Goal: Find specific page/section: Find specific page/section

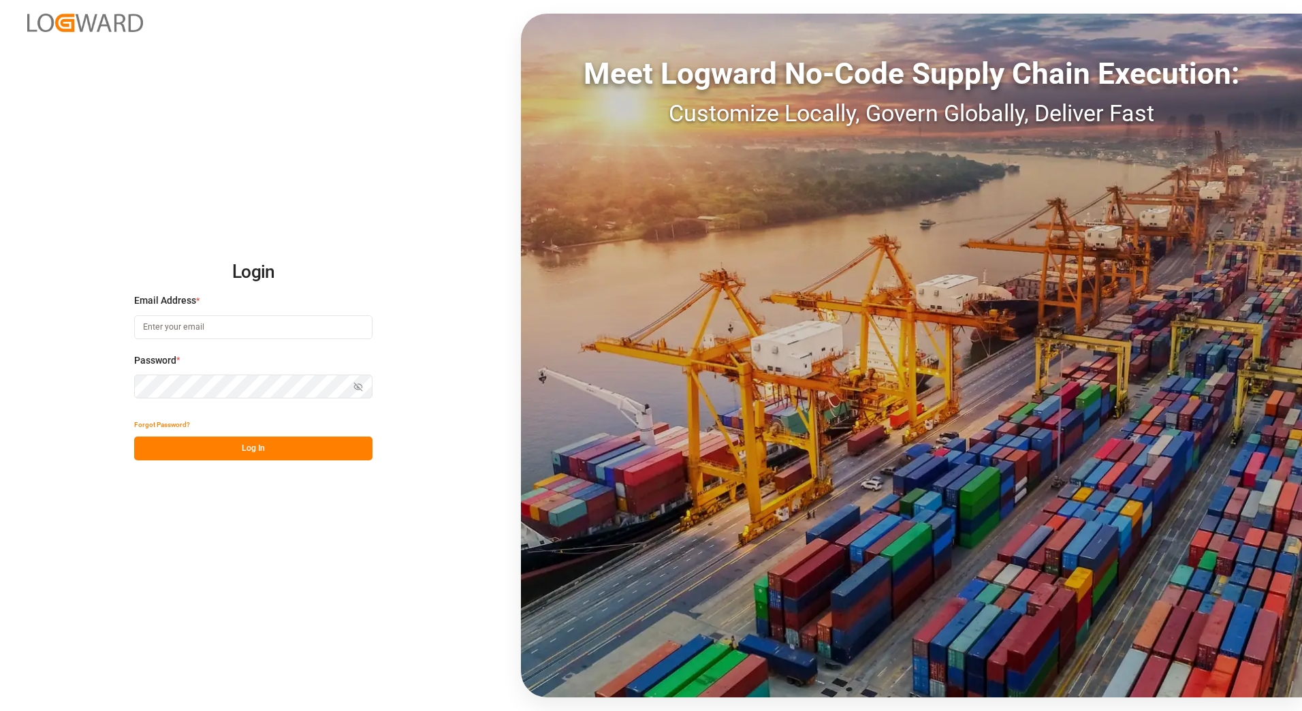
click at [191, 328] on input at bounding box center [253, 327] width 238 height 24
type input "[PERSON_NAME][EMAIL_ADDRESS][PERSON_NAME][DOMAIN_NAME]"
click at [350, 383] on button "Show password" at bounding box center [358, 387] width 29 height 24
click at [331, 447] on button "Log In" at bounding box center [253, 449] width 238 height 24
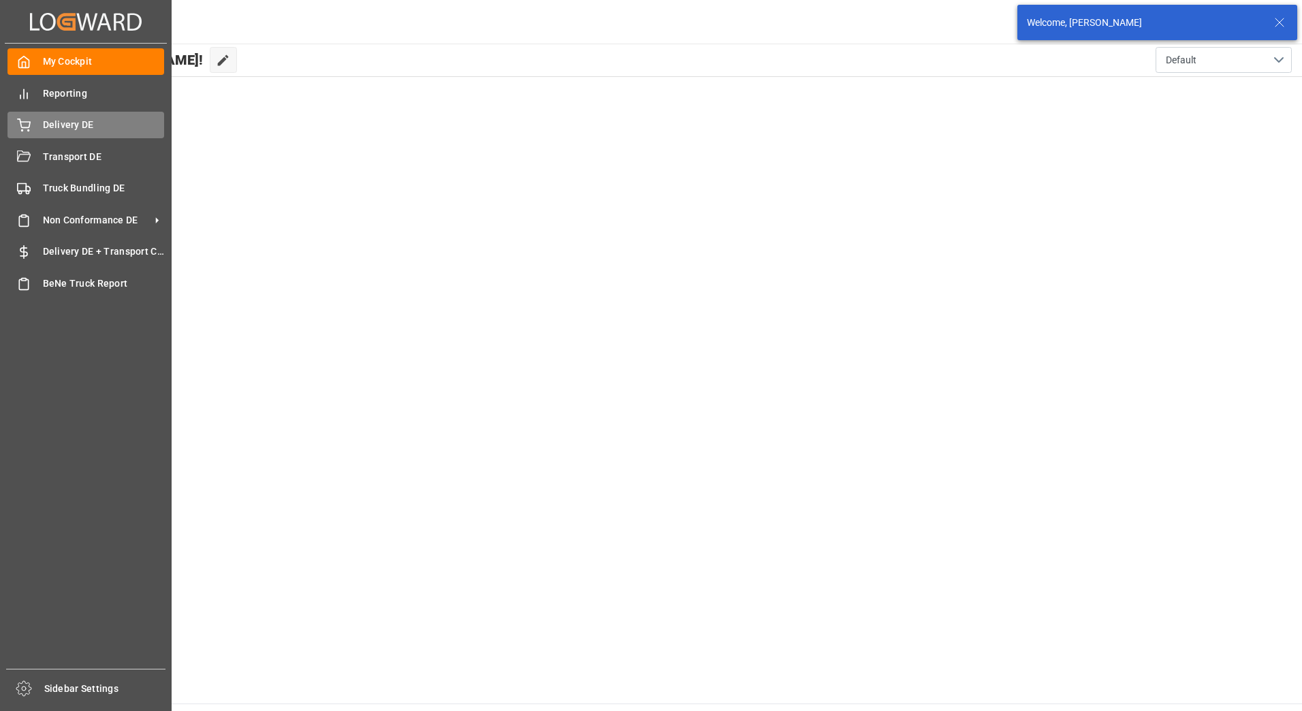
click at [32, 131] on div "Delivery DE Delivery DE" at bounding box center [85, 125] width 157 height 27
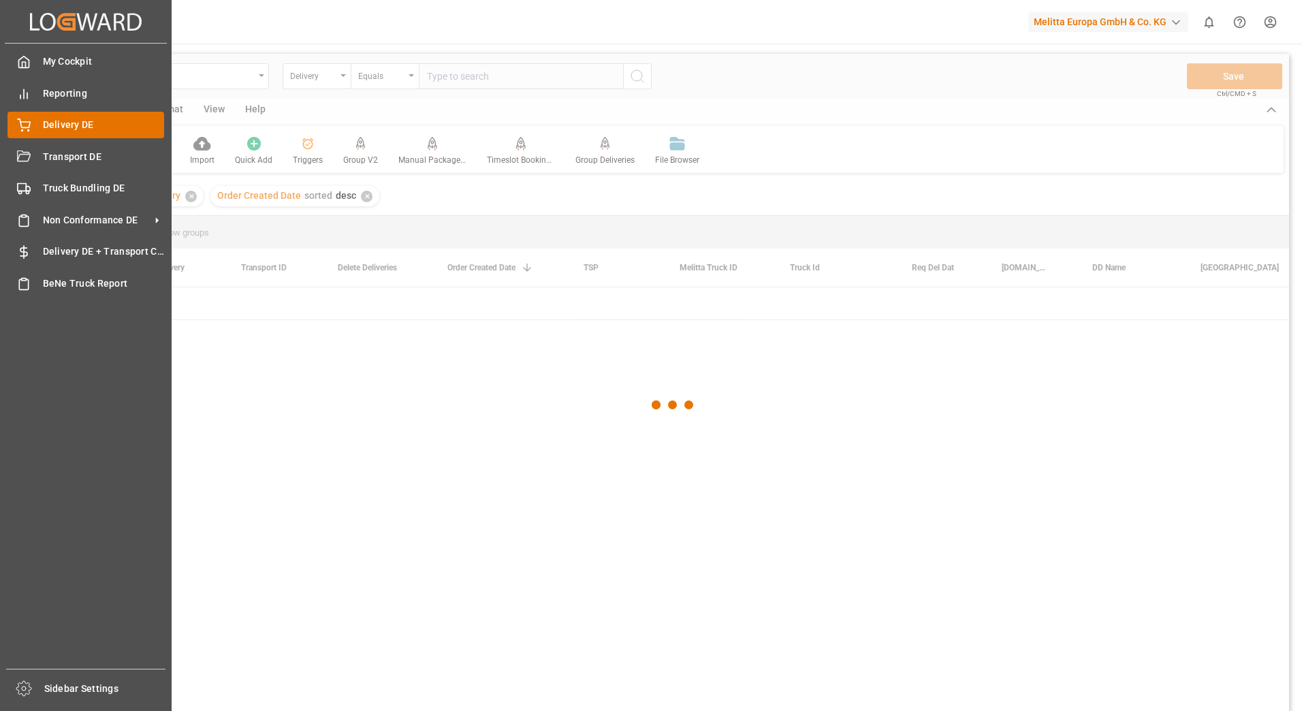
click at [36, 126] on div "Delivery DE Delivery DE" at bounding box center [85, 125] width 157 height 27
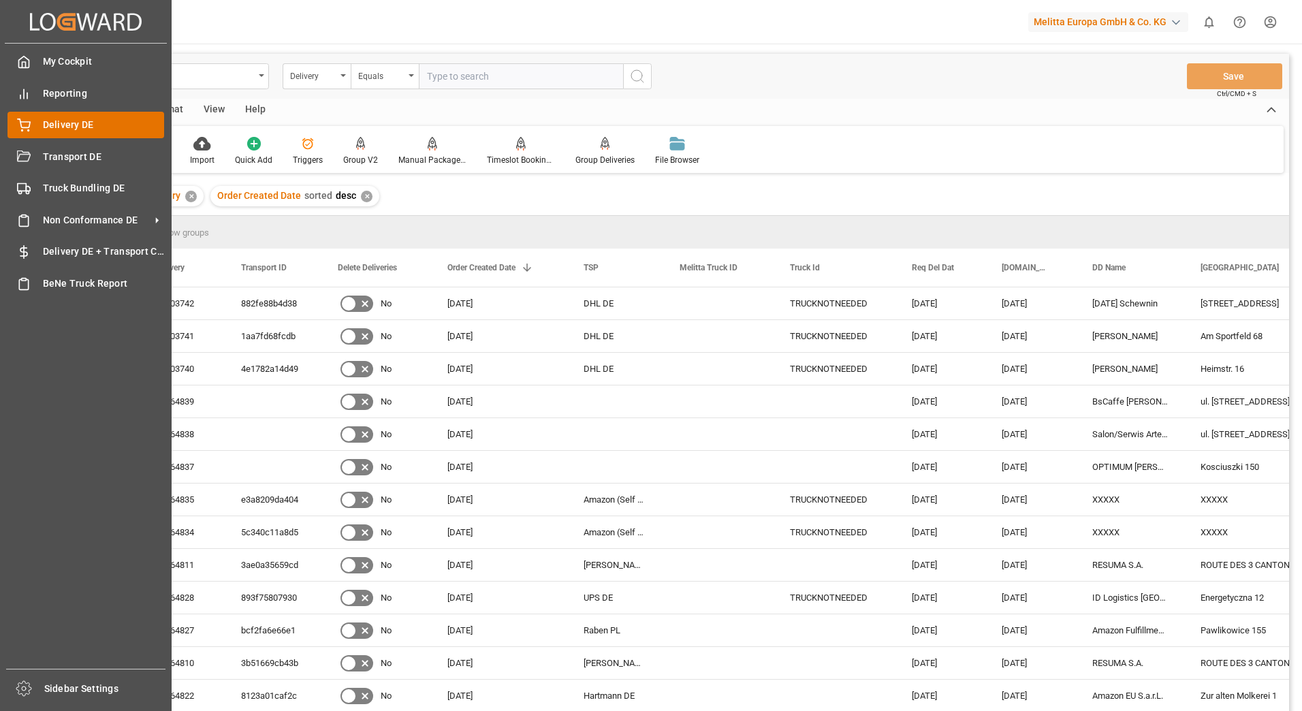
click at [33, 131] on div "Delivery DE Delivery DE" at bounding box center [85, 125] width 157 height 27
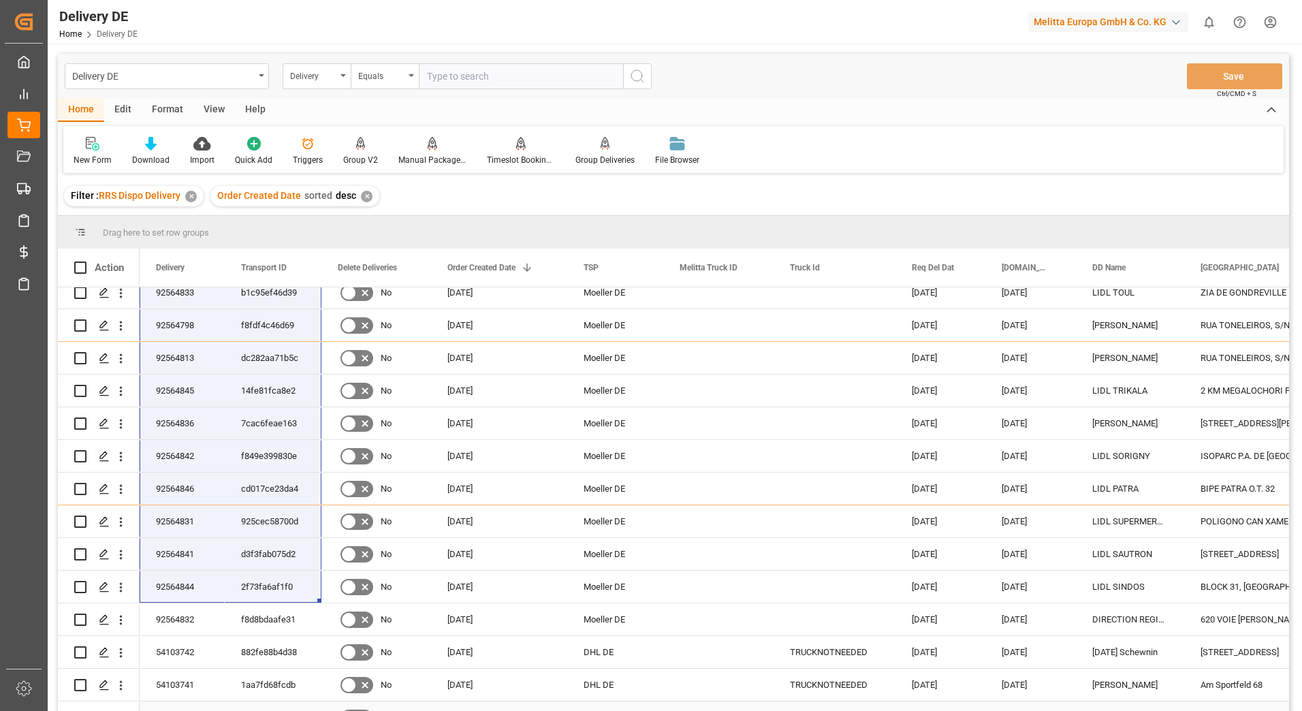
scroll to position [136, 0]
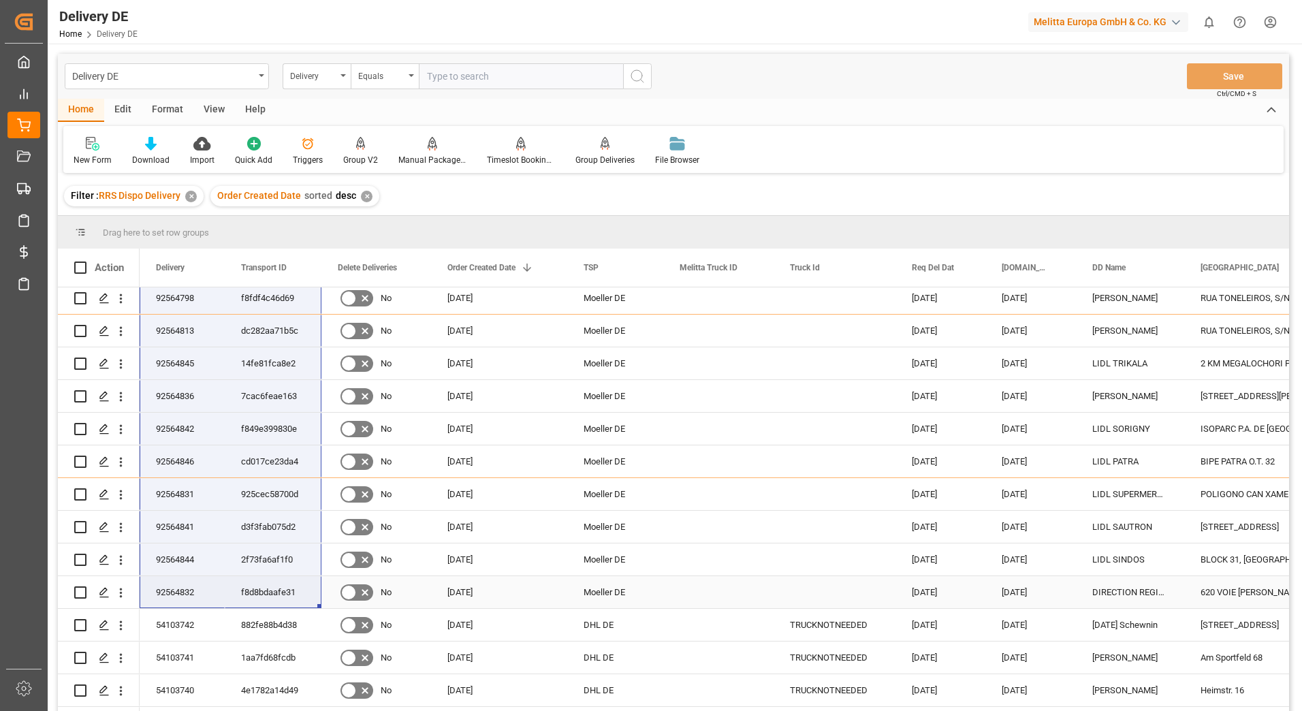
drag, startPoint x: 170, startPoint y: 301, endPoint x: 259, endPoint y: 605, distance: 316.6
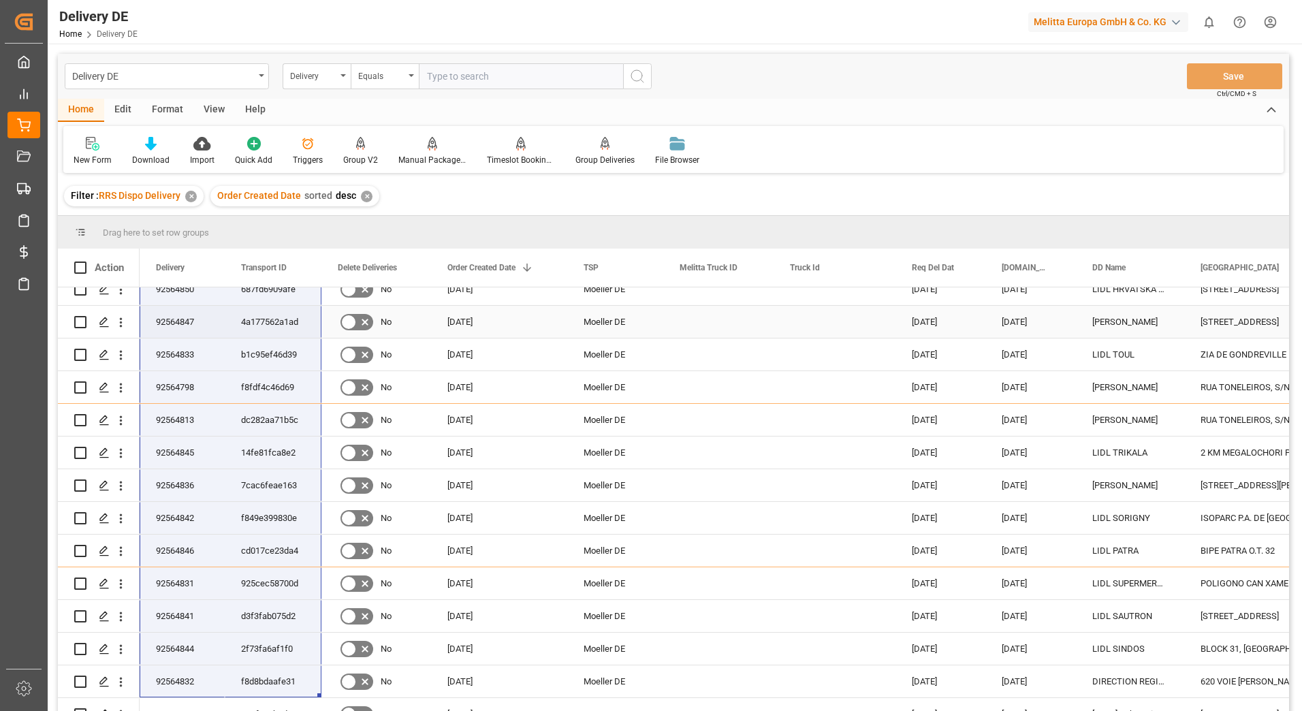
scroll to position [0, 0]
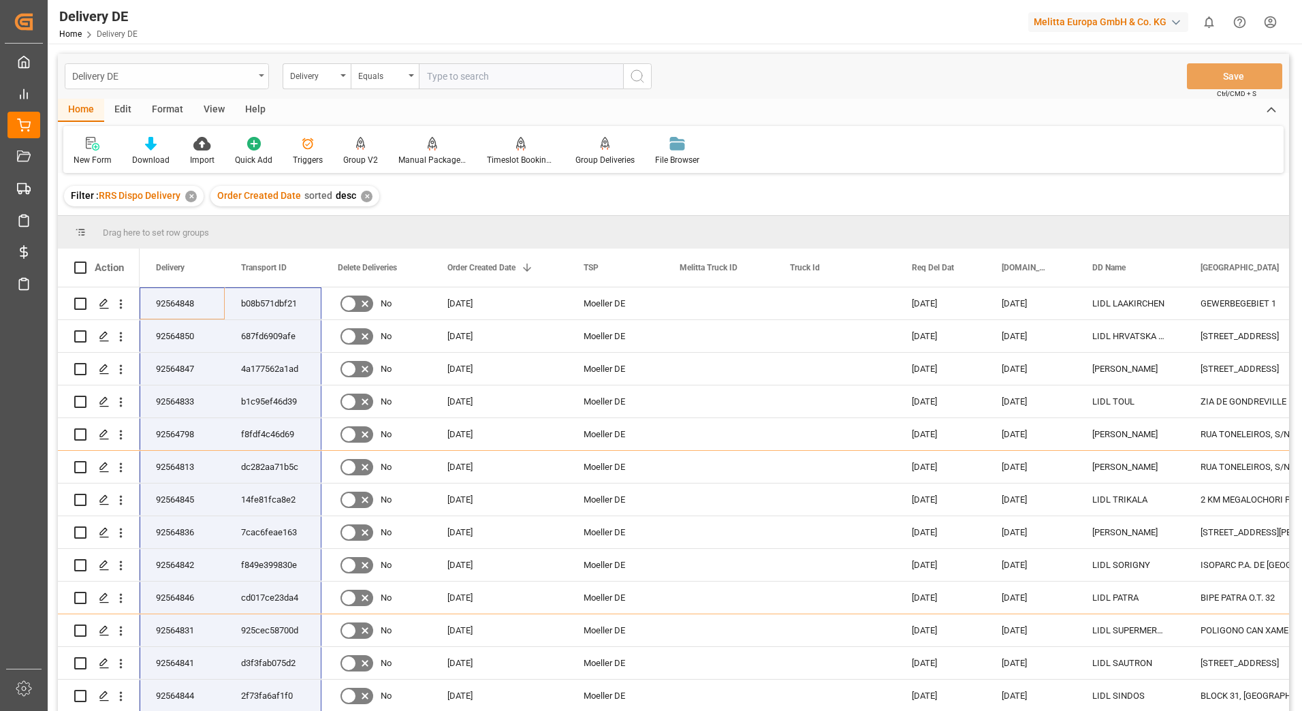
click at [159, 69] on div "Delivery DE" at bounding box center [163, 75] width 182 height 17
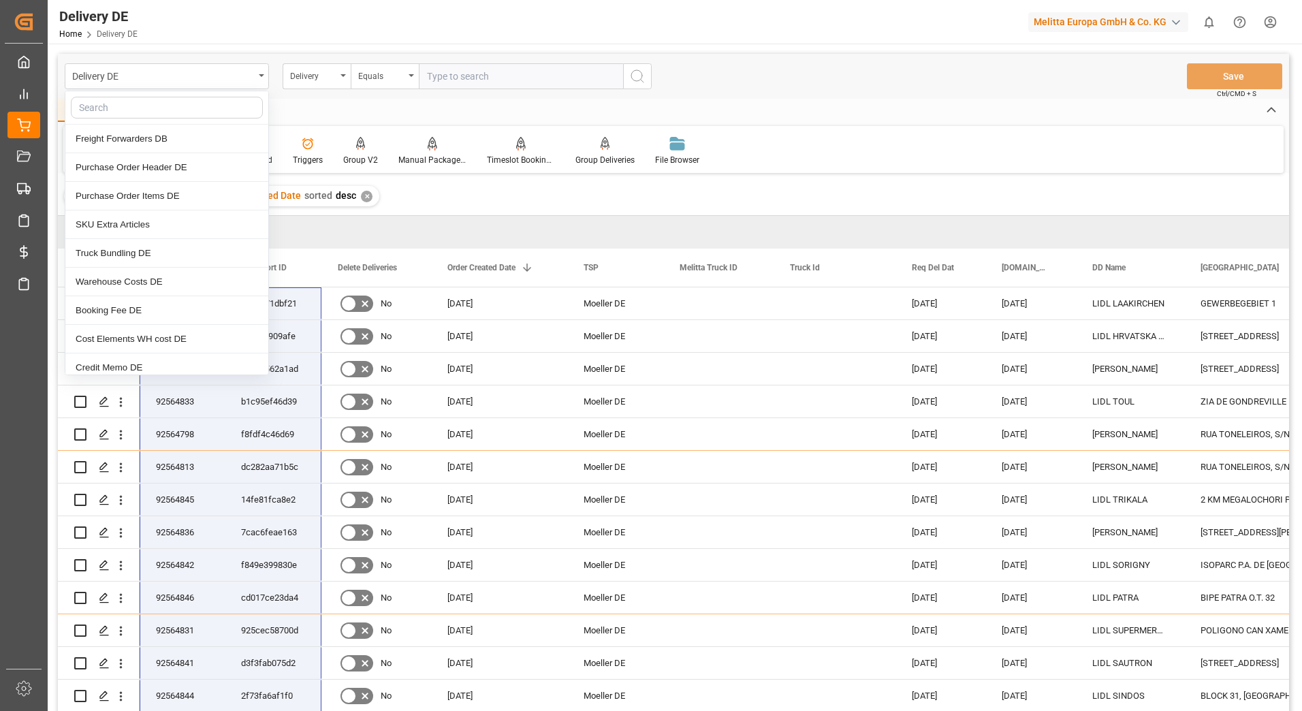
click at [436, 103] on div "Home Edit Format View Help" at bounding box center [673, 110] width 1231 height 23
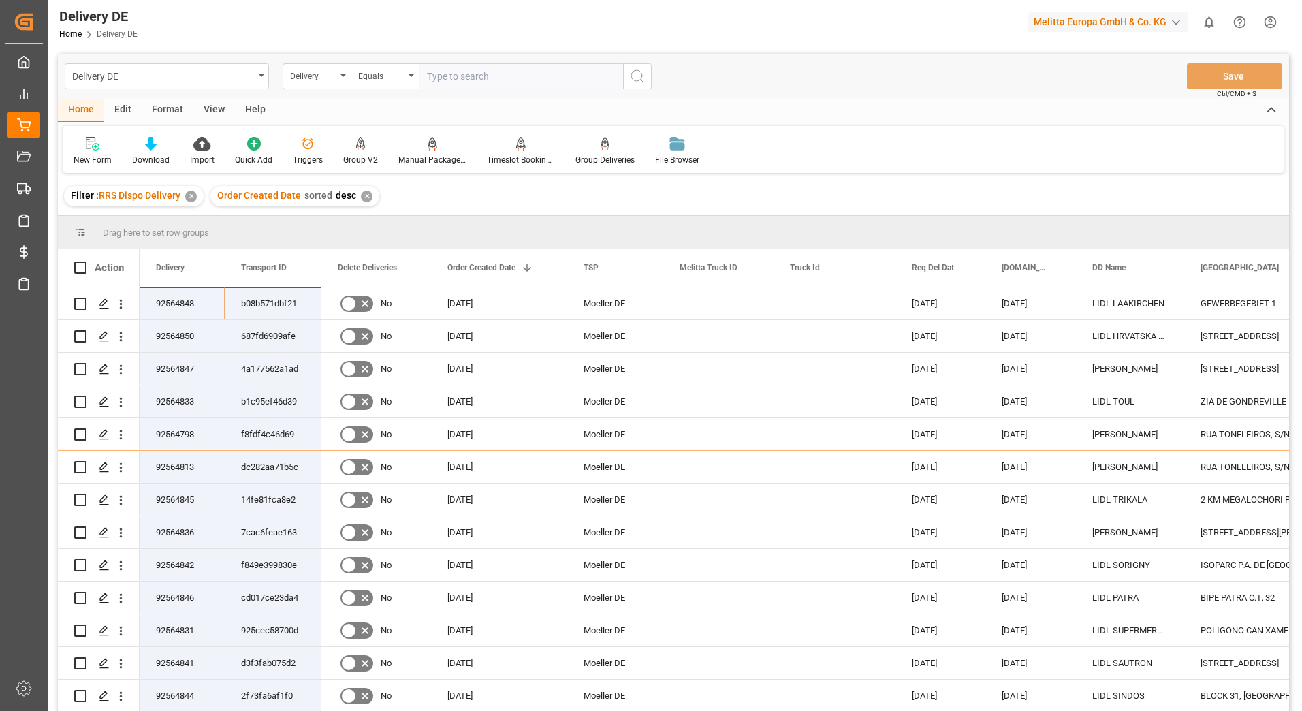
click at [516, 74] on input "text" at bounding box center [521, 76] width 204 height 26
paste input "0092564849"
type input "0092564849"
click at [638, 72] on icon "search button" at bounding box center [637, 76] width 16 height 16
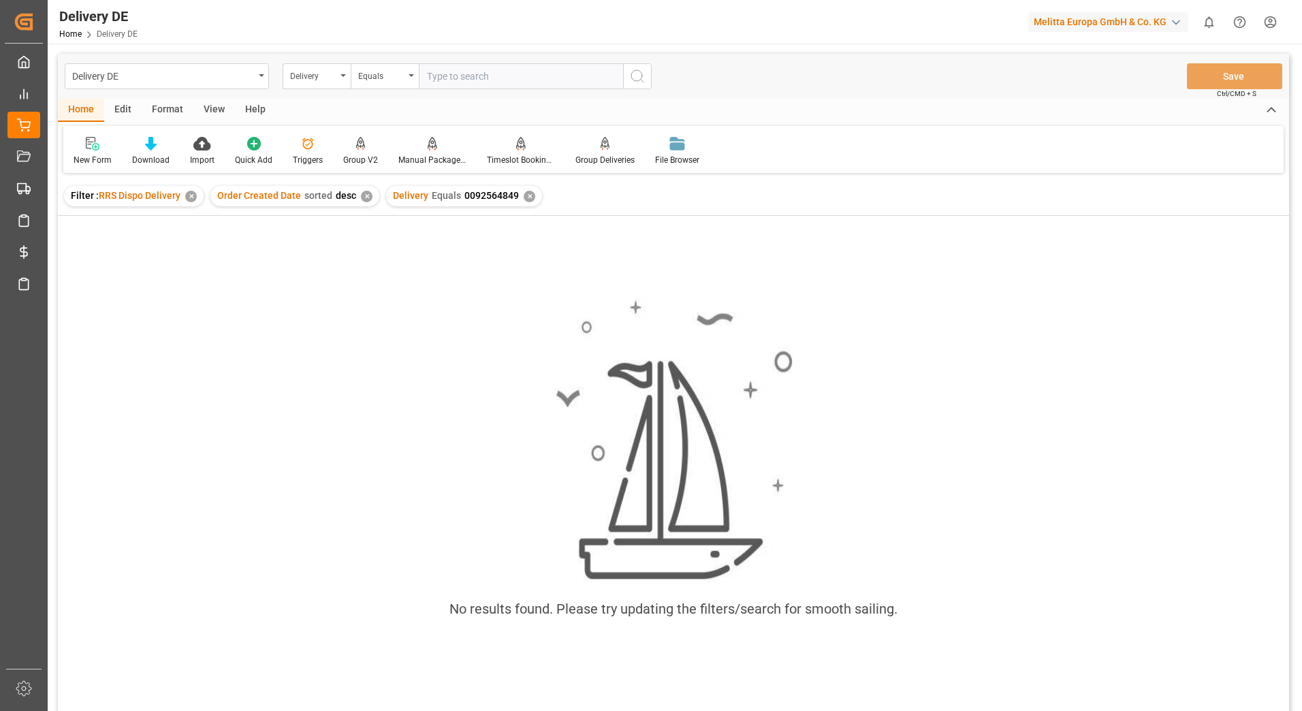
click at [568, 81] on input "text" at bounding box center [521, 76] width 204 height 26
paste input "0092564849"
click at [437, 71] on input "0092564849" at bounding box center [521, 76] width 204 height 26
type input "92564849"
click at [524, 199] on div "✕" at bounding box center [530, 197] width 12 height 12
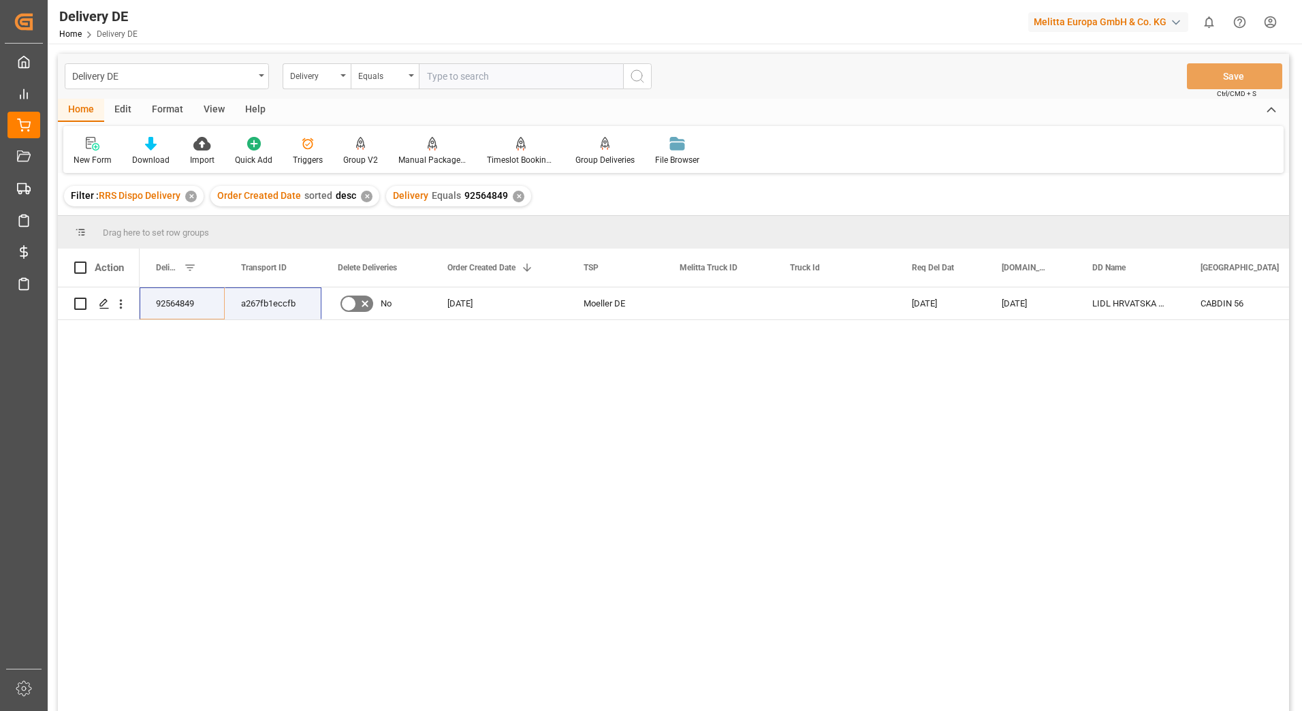
click at [513, 200] on div "✕" at bounding box center [519, 197] width 12 height 12
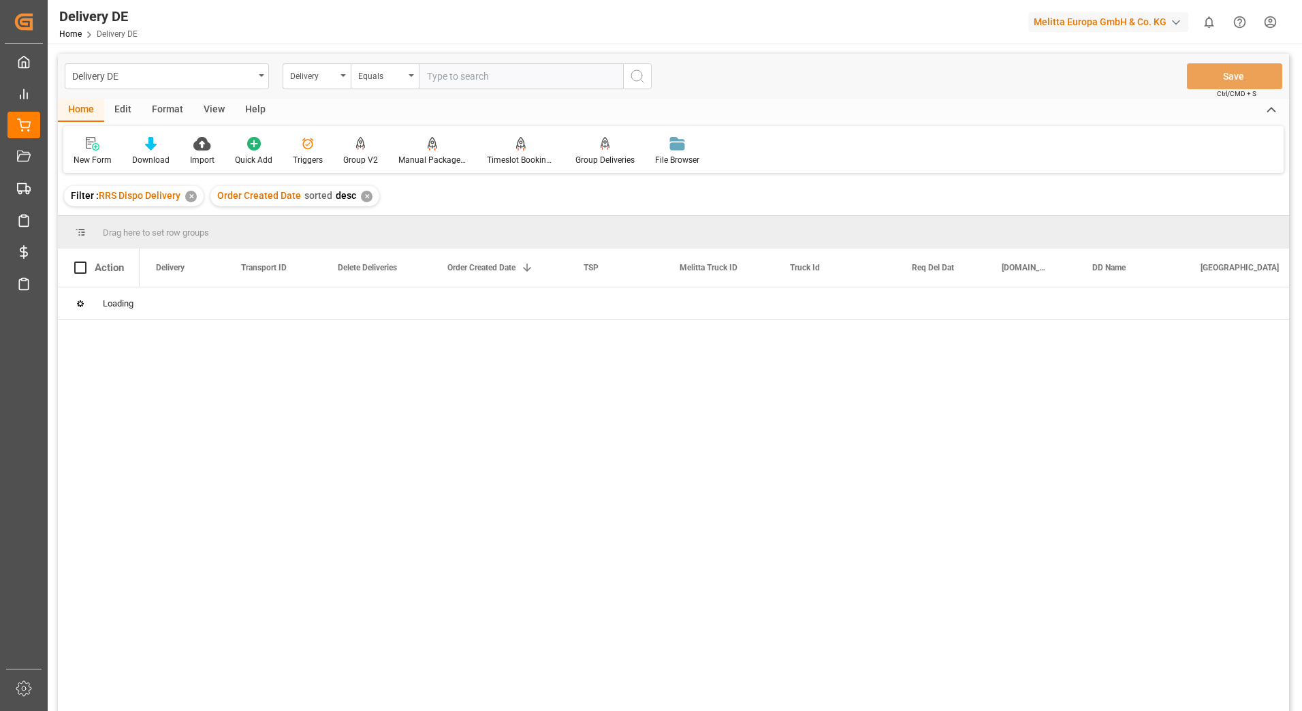
click at [366, 200] on div "✕" at bounding box center [367, 197] width 12 height 12
click at [194, 200] on div "✕" at bounding box center [191, 197] width 12 height 12
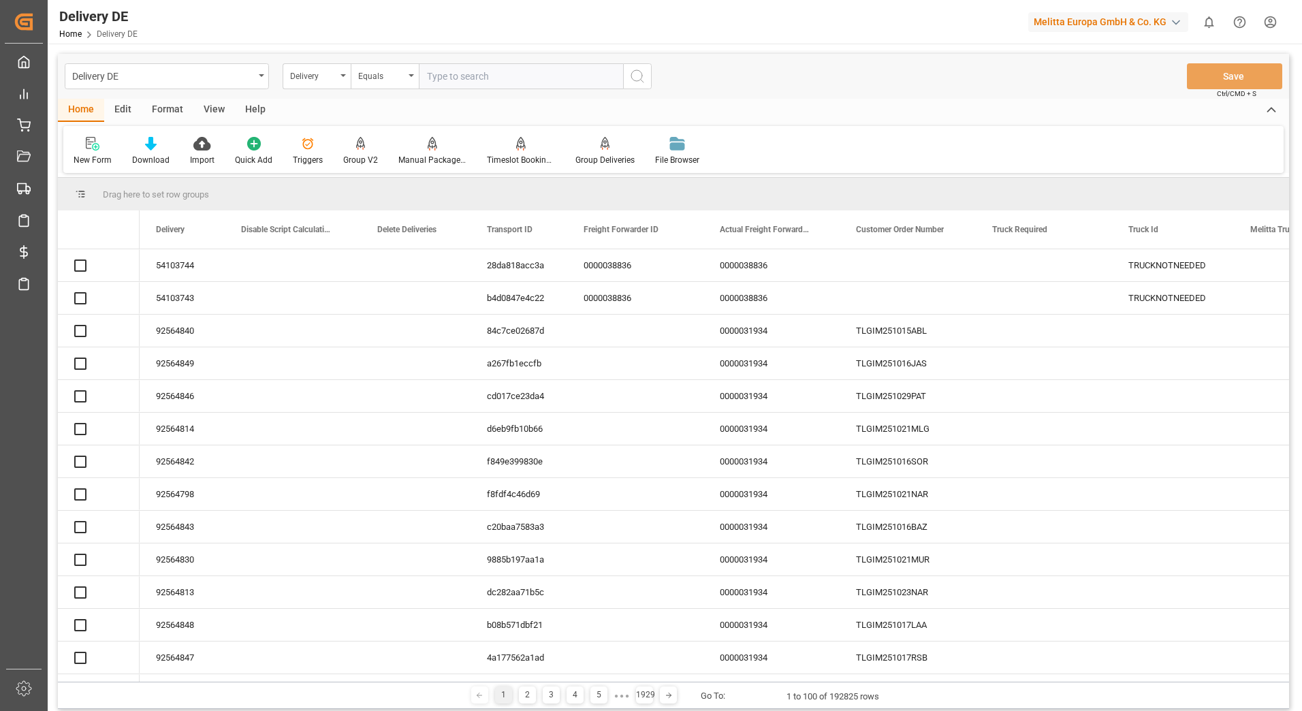
click at [471, 69] on input "text" at bounding box center [521, 76] width 204 height 26
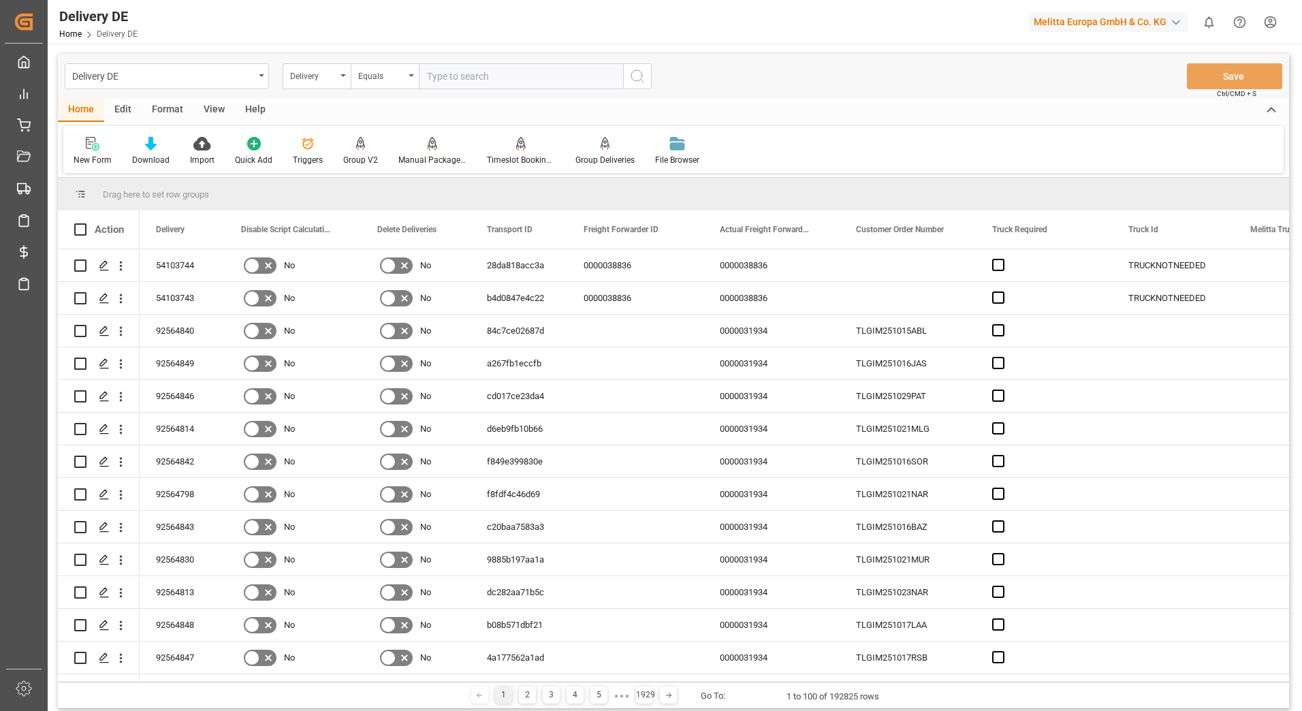
paste input "0092564849"
drag, startPoint x: 437, startPoint y: 74, endPoint x: 445, endPoint y: 73, distance: 8.3
click at [438, 74] on input "0092564849" at bounding box center [521, 76] width 204 height 26
type input "92564849"
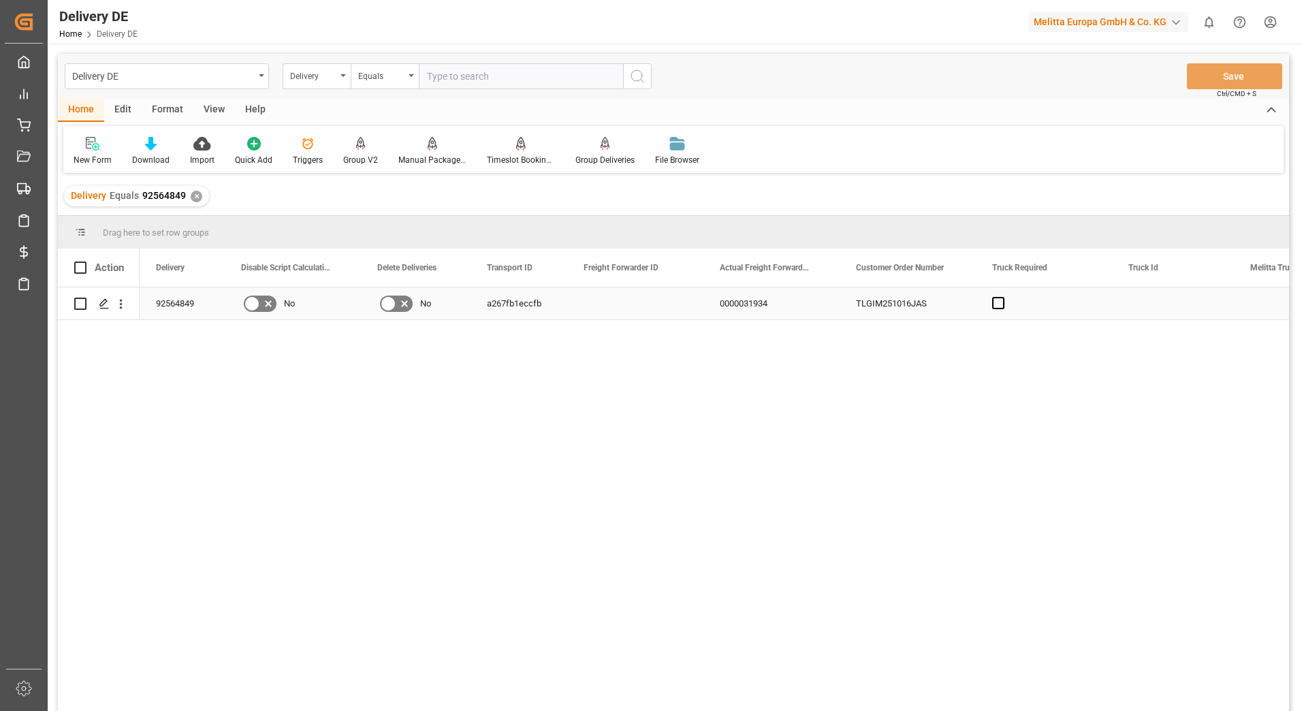
click at [501, 307] on div "a267fb1eccfb" at bounding box center [519, 303] width 97 height 32
click at [452, 75] on input "text" at bounding box center [521, 76] width 204 height 26
paste input "0092564814"
click at [437, 76] on input "0092564814" at bounding box center [521, 76] width 204 height 26
type input "92564814"
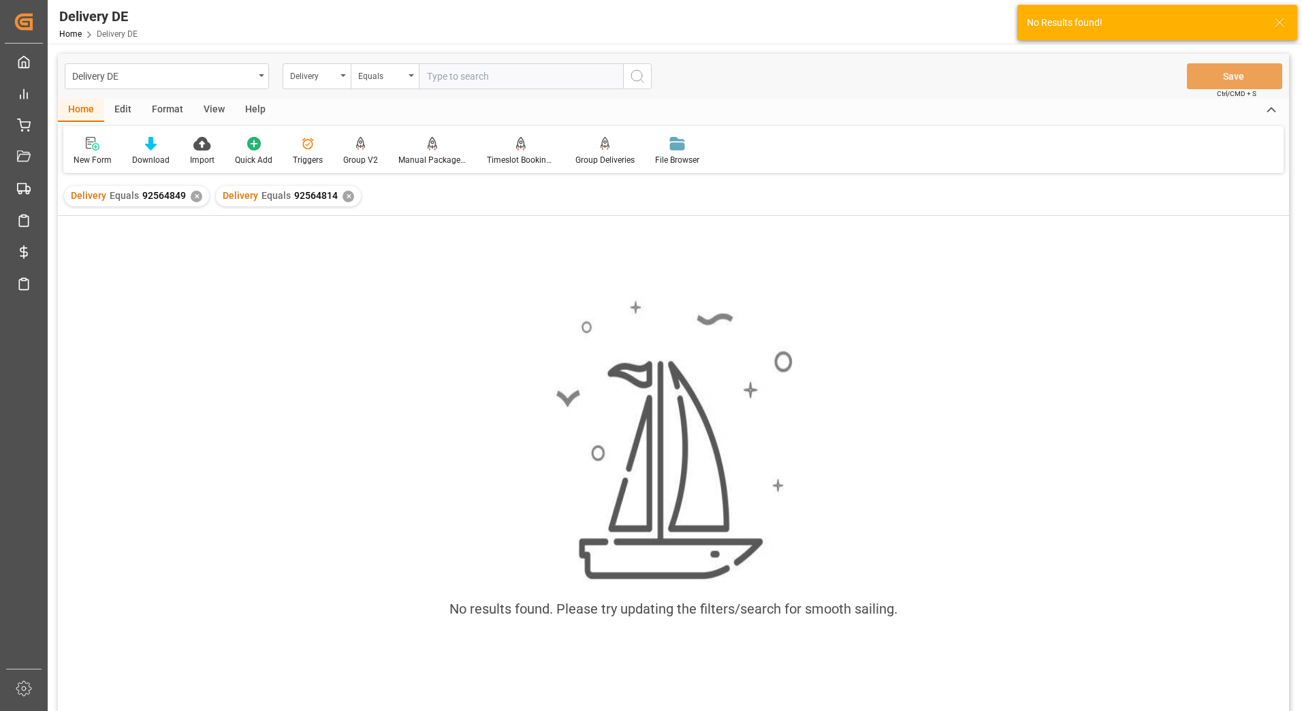
click at [196, 196] on div "✕" at bounding box center [197, 197] width 12 height 12
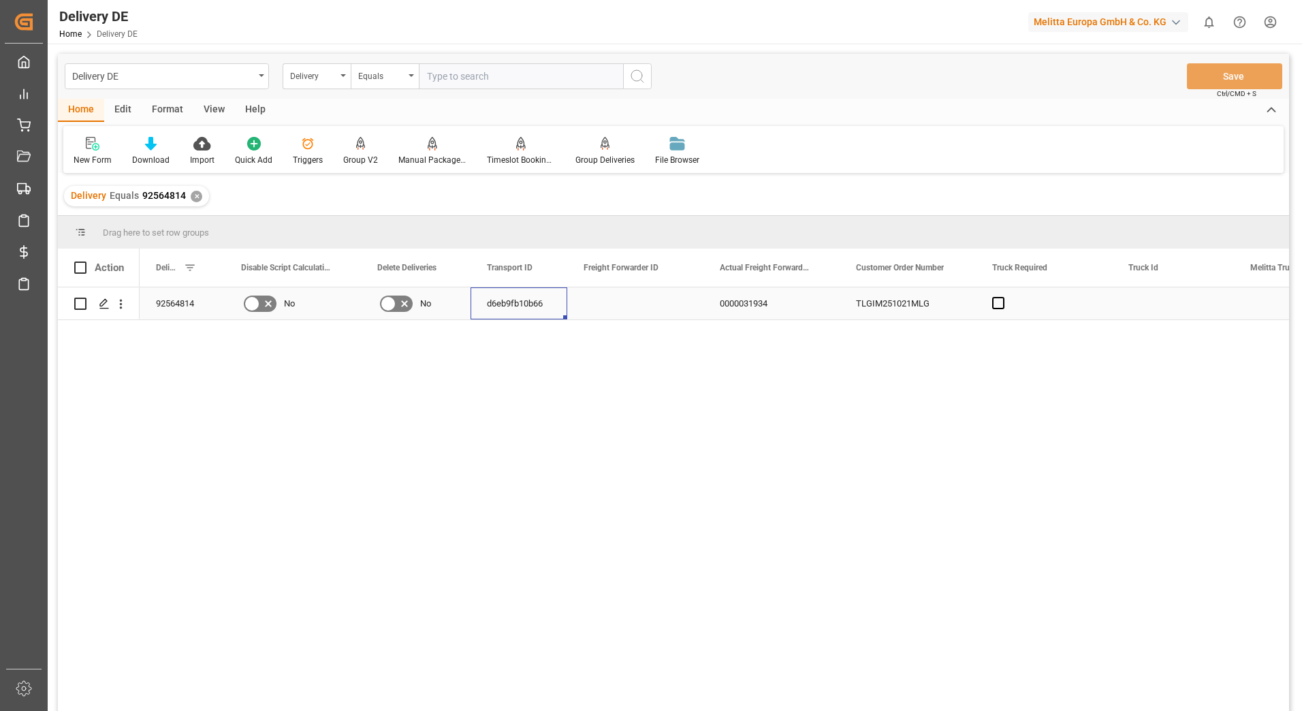
click at [535, 305] on div "d6eb9fb10b66" at bounding box center [519, 303] width 97 height 32
click at [535, 309] on div "d6eb9fb10b66" at bounding box center [519, 303] width 97 height 32
click at [196, 195] on div "✕" at bounding box center [197, 197] width 12 height 12
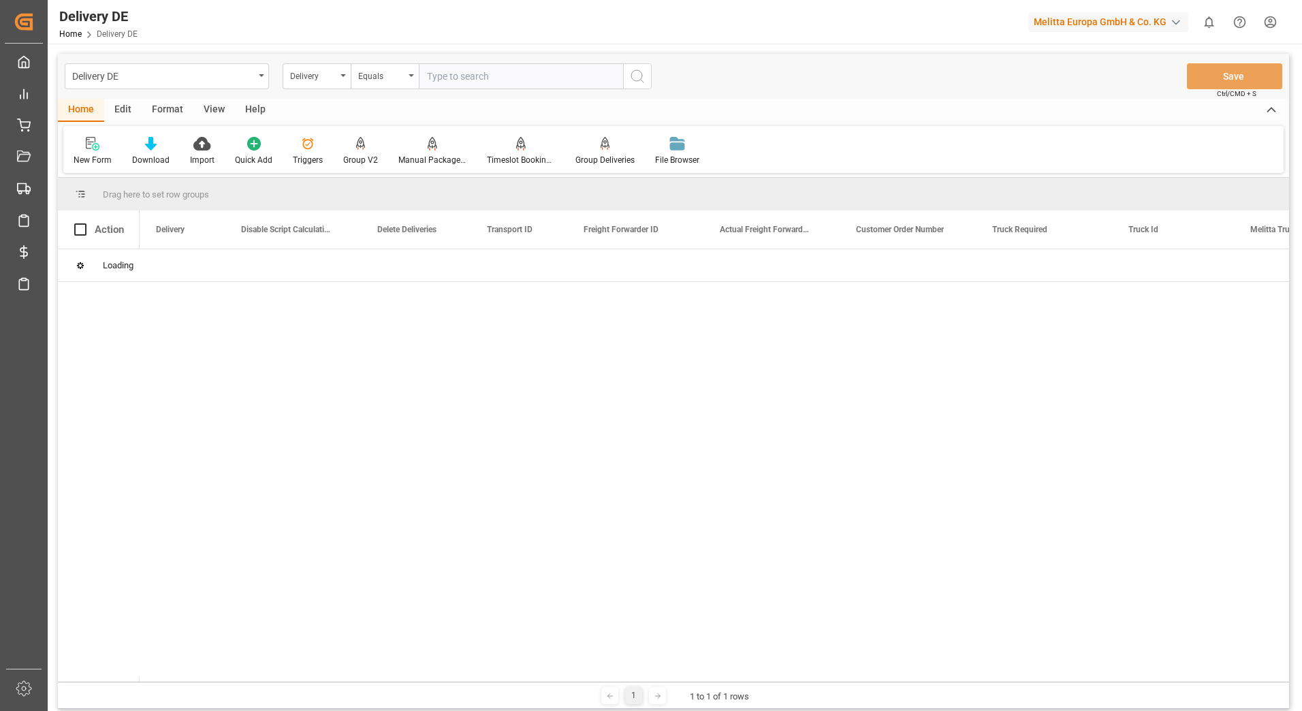
click at [481, 78] on input "text" at bounding box center [521, 76] width 204 height 26
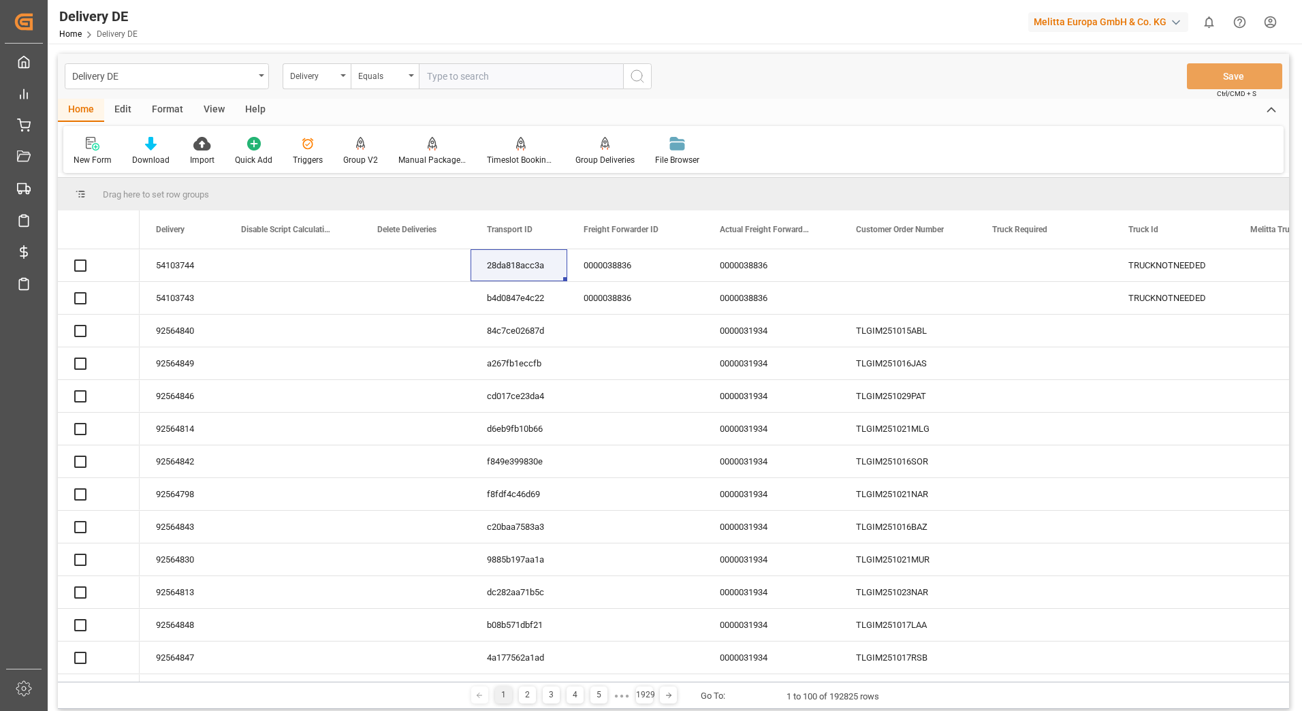
paste input "0092564830"
type input "0092564830"
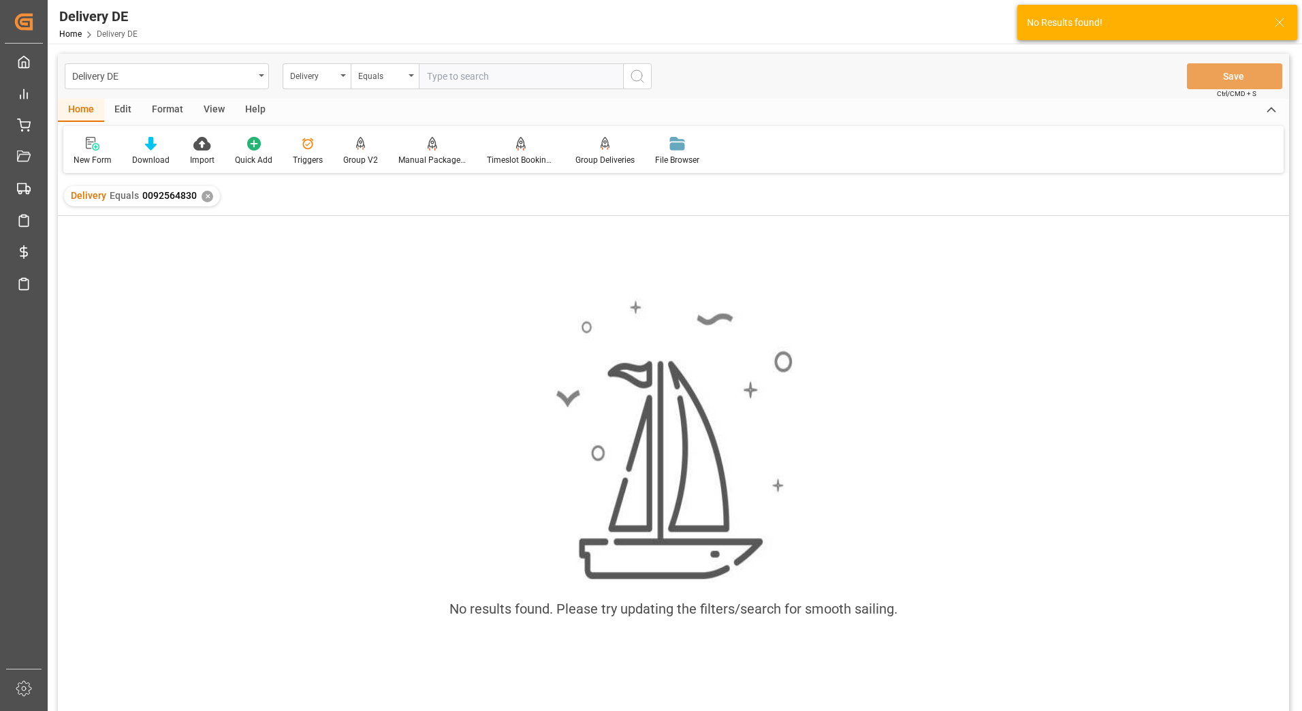
click at [206, 195] on div "✕" at bounding box center [208, 197] width 12 height 12
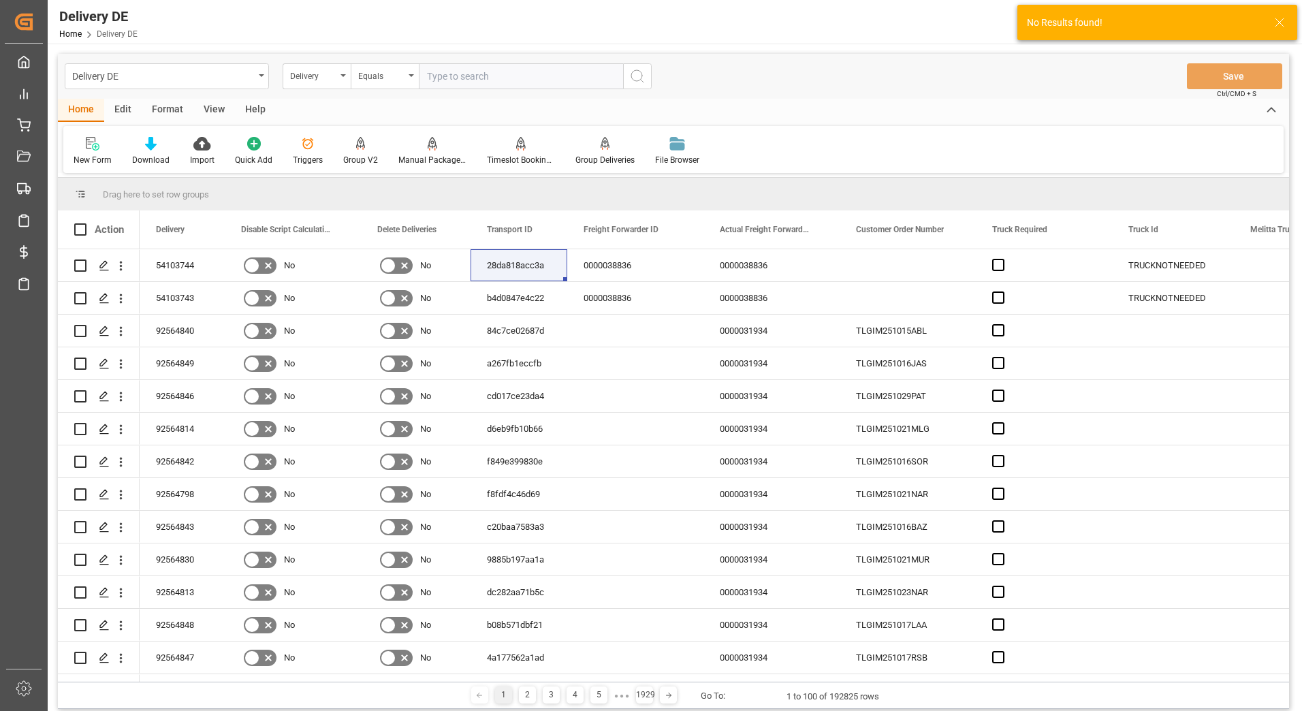
click at [457, 80] on input "text" at bounding box center [521, 76] width 204 height 26
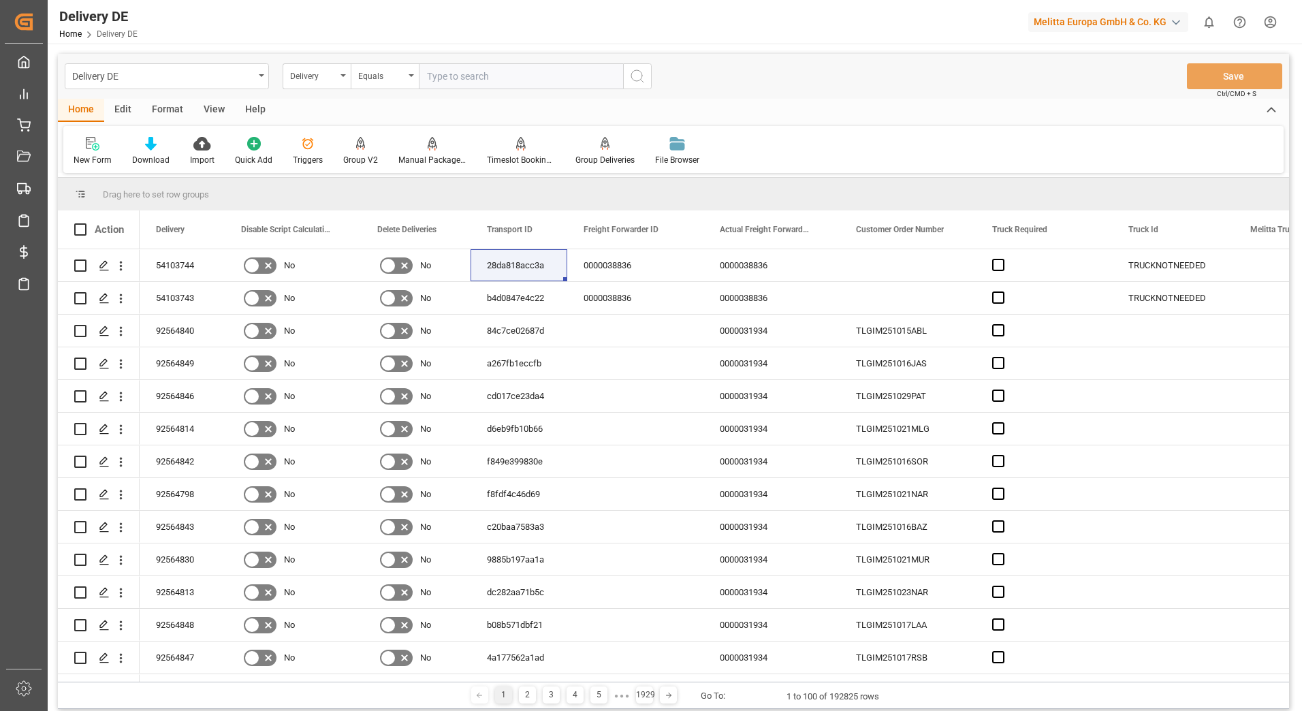
paste input "0092564830"
click at [438, 76] on input "0092564830" at bounding box center [521, 76] width 204 height 26
type input "92564830"
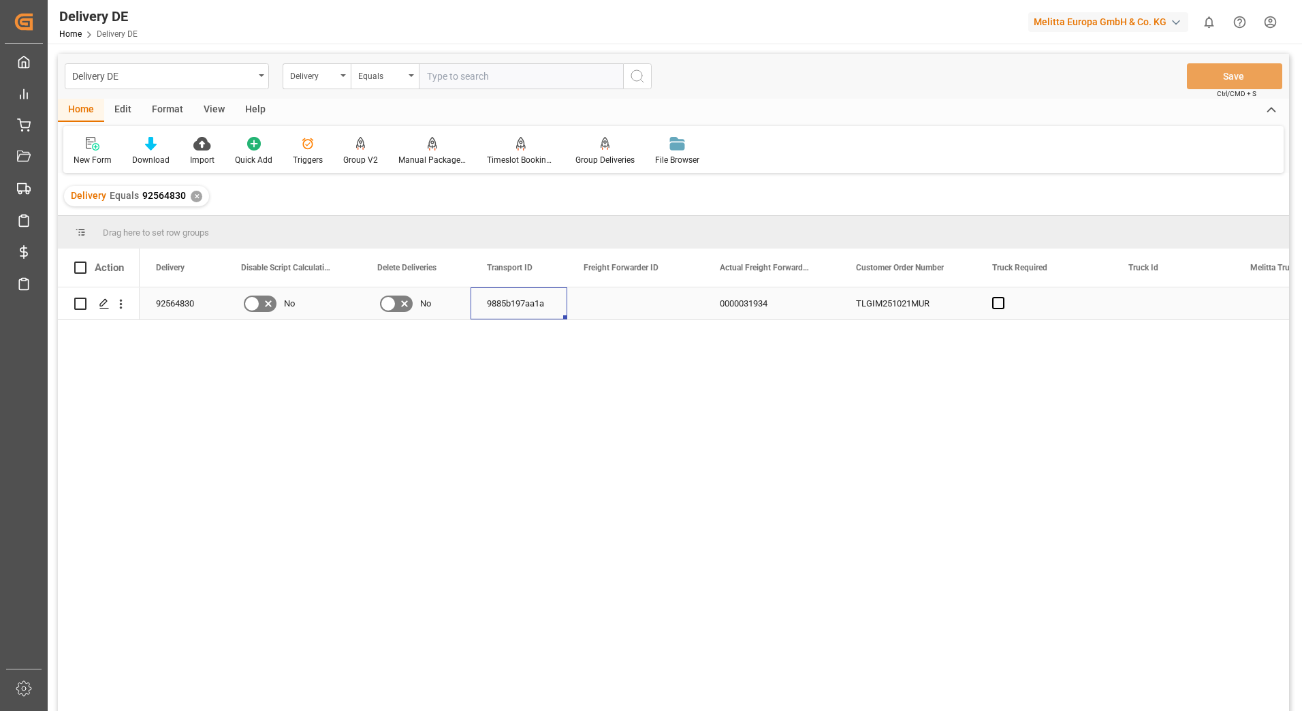
click at [520, 291] on div "9885b197aa1a" at bounding box center [519, 303] width 97 height 32
click at [194, 191] on div "✕" at bounding box center [197, 197] width 12 height 12
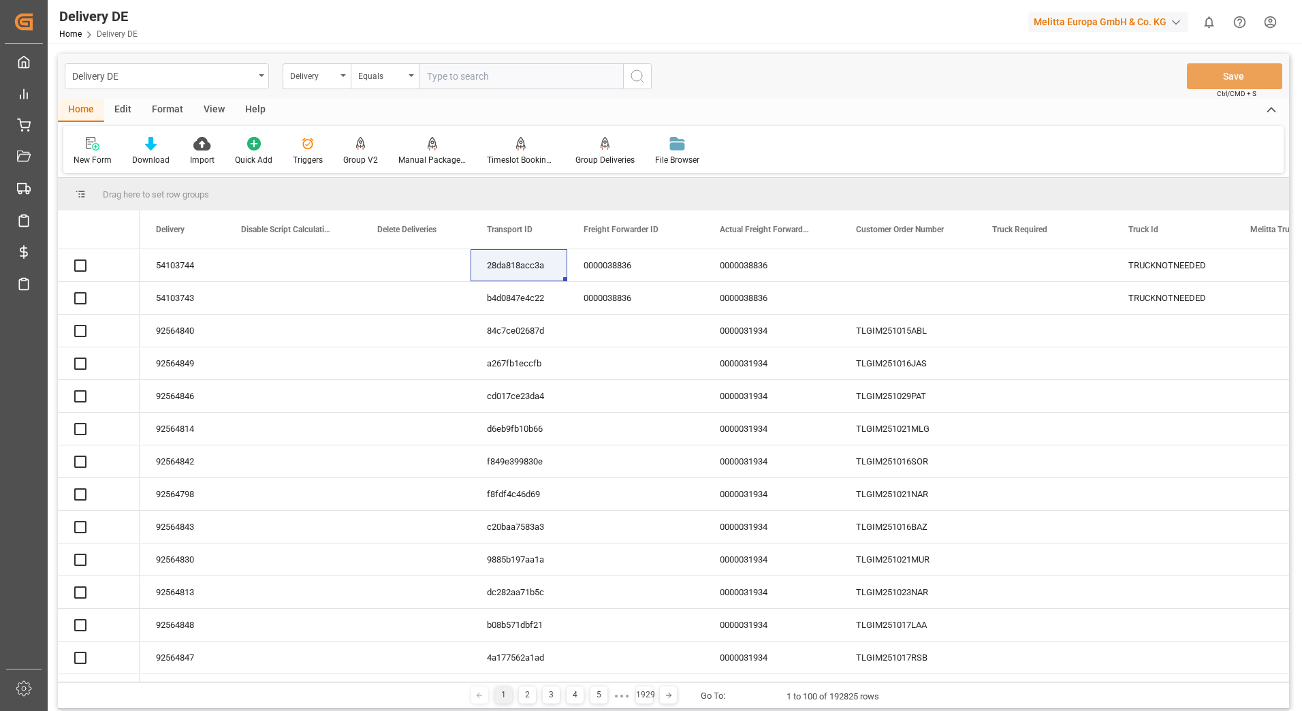
click at [460, 82] on input "text" at bounding box center [521, 76] width 204 height 26
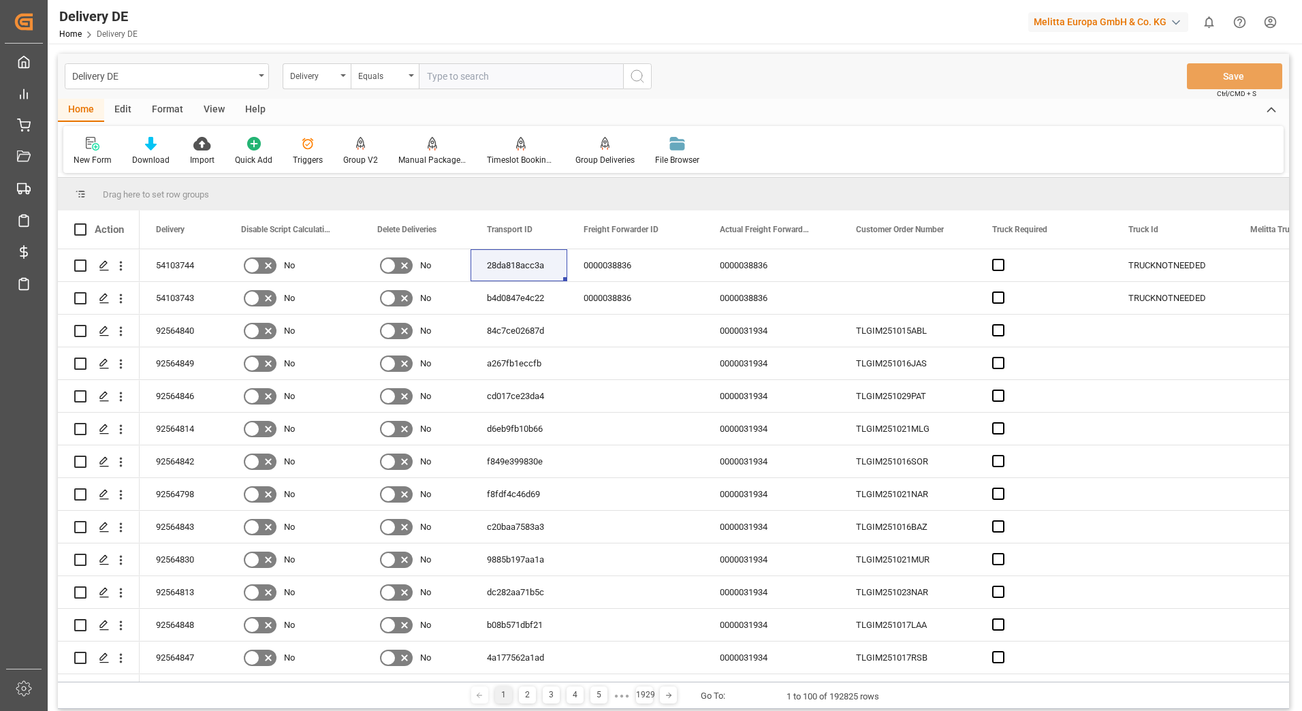
paste input "0092564840"
click at [438, 73] on input "0092564840" at bounding box center [521, 76] width 204 height 26
type input "92564840"
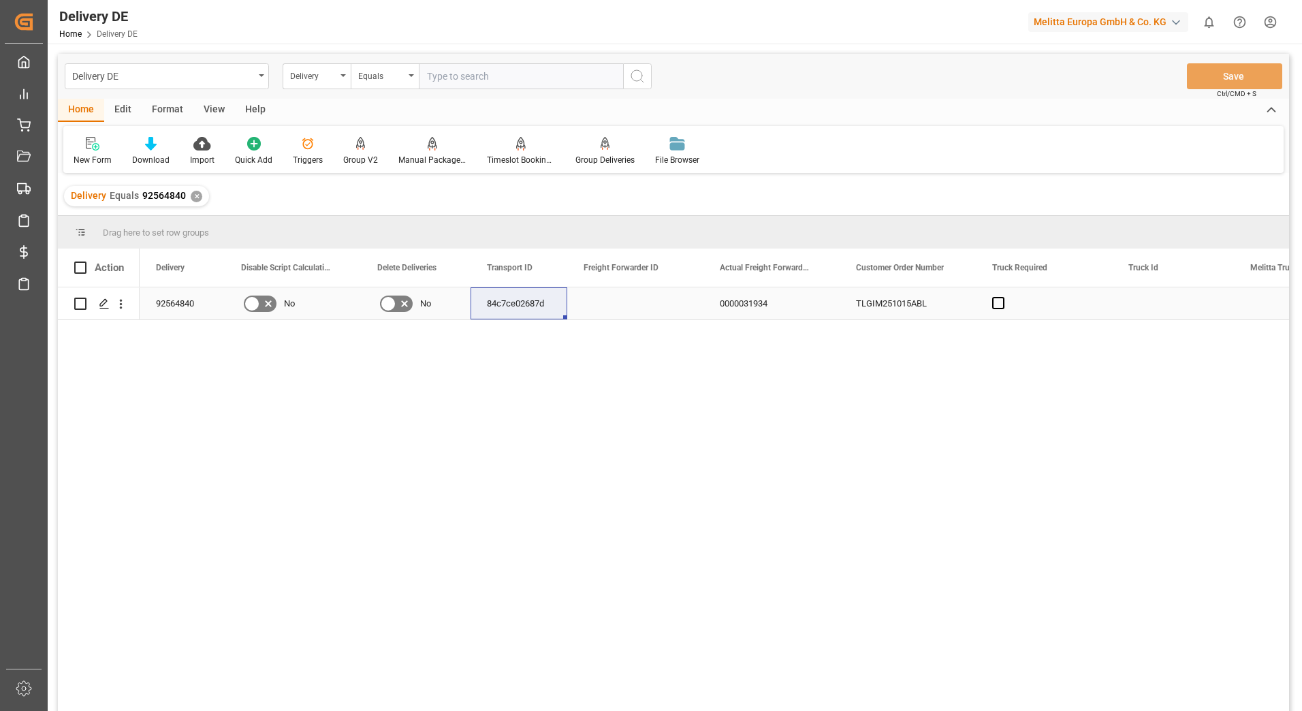
click at [512, 299] on div "84c7ce02687d" at bounding box center [519, 303] width 97 height 32
click at [195, 195] on div "✕" at bounding box center [197, 197] width 12 height 12
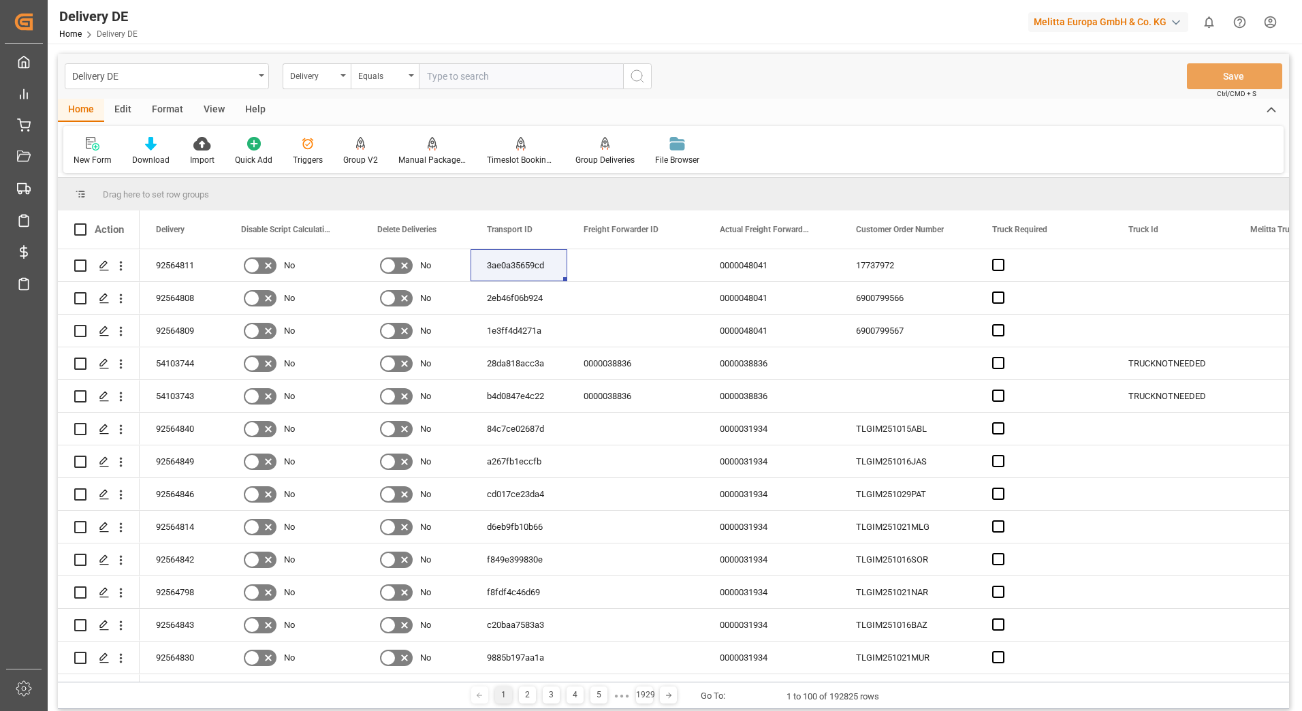
click at [467, 79] on input "text" at bounding box center [521, 76] width 204 height 26
paste input "0092564843"
click at [439, 72] on input "0092564843" at bounding box center [521, 76] width 204 height 26
type input "92564843"
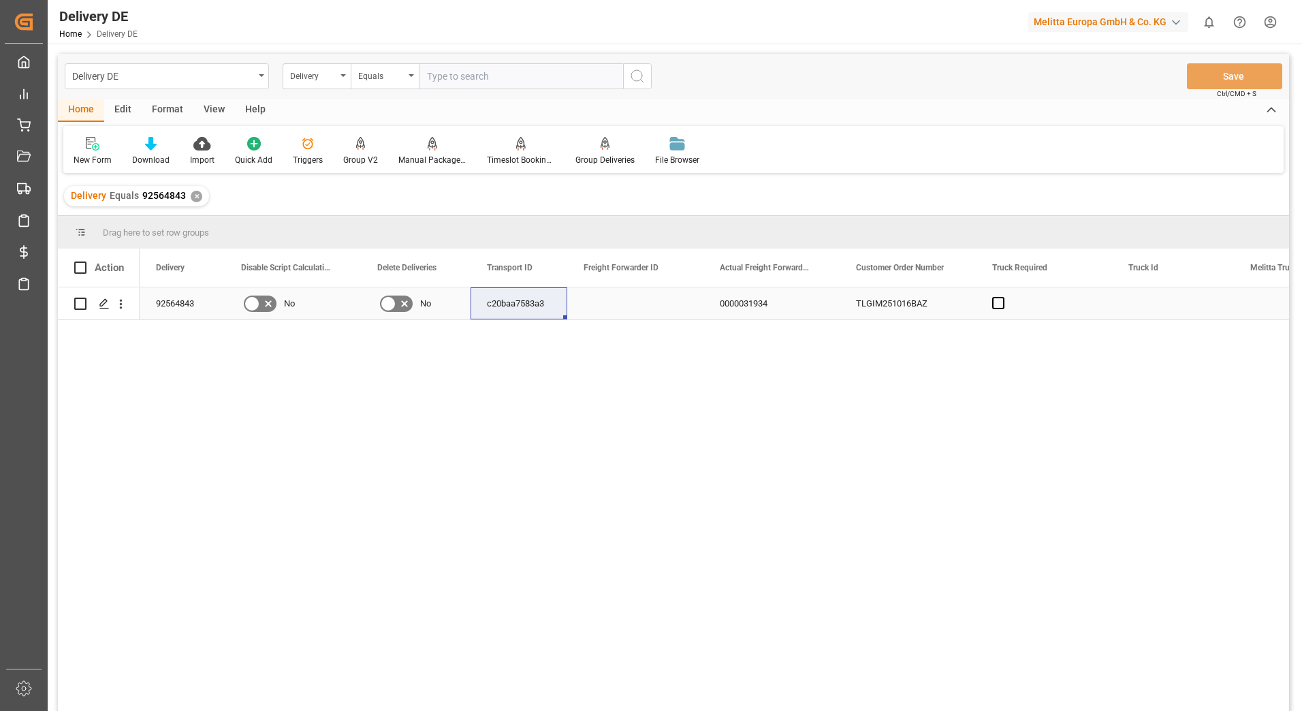
click at [513, 294] on div "c20baa7583a3" at bounding box center [519, 303] width 97 height 32
click at [602, 313] on div "Press SPACE to select this row." at bounding box center [635, 303] width 136 height 32
click at [663, 425] on div "92564843 No No c20baa7583a3 0000031934 TLGIM251016BAZ No" at bounding box center [715, 503] width 1150 height 433
click at [821, 378] on div "92564843 No No c20baa7583a3 0000031934 TLGIM251016BAZ No" at bounding box center [715, 503] width 1150 height 433
